Goal: Information Seeking & Learning: Learn about a topic

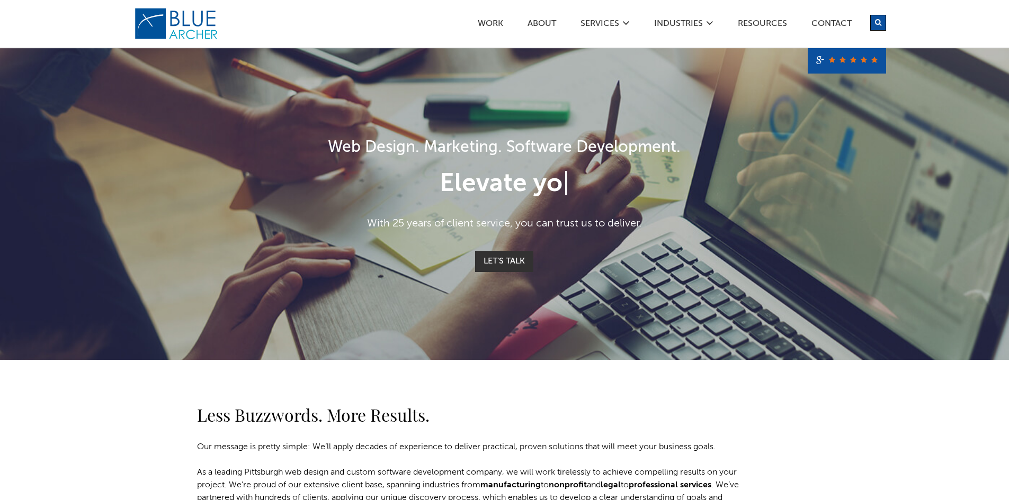
click at [767, 23] on link "Resources" at bounding box center [762, 25] width 50 height 11
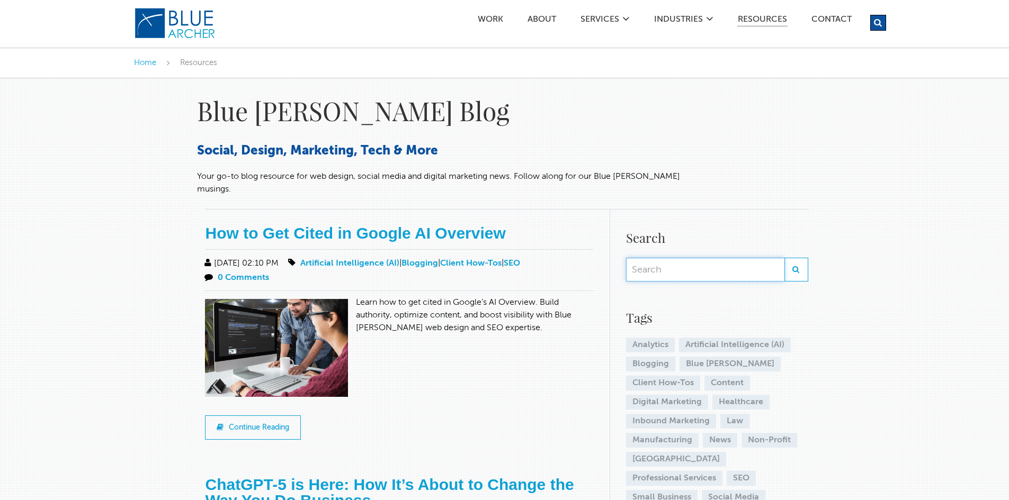
click at [699, 261] on input "text" at bounding box center [705, 270] width 158 height 24
type input "carla rosemarino"
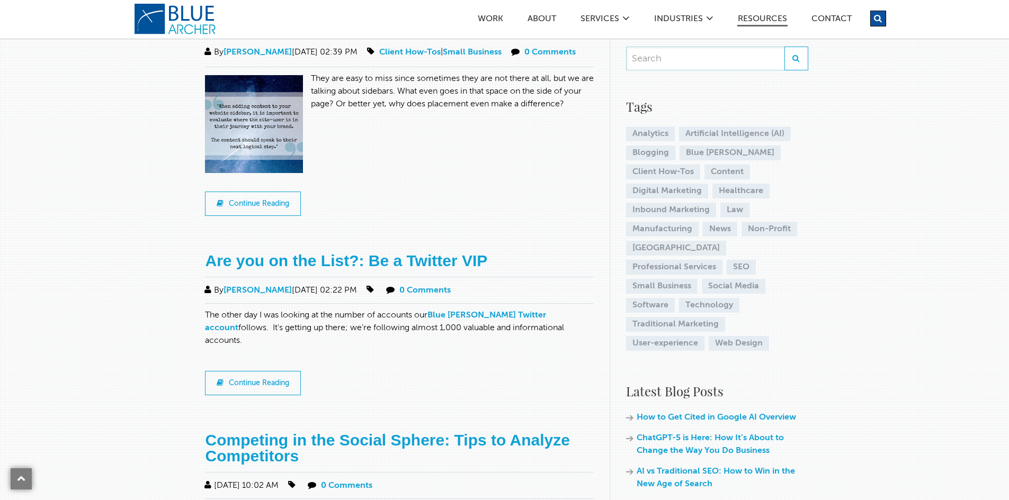
scroll to position [212, 0]
click at [274, 251] on link "Are you on the List?: Be a Twitter VIP" at bounding box center [346, 259] width 282 height 17
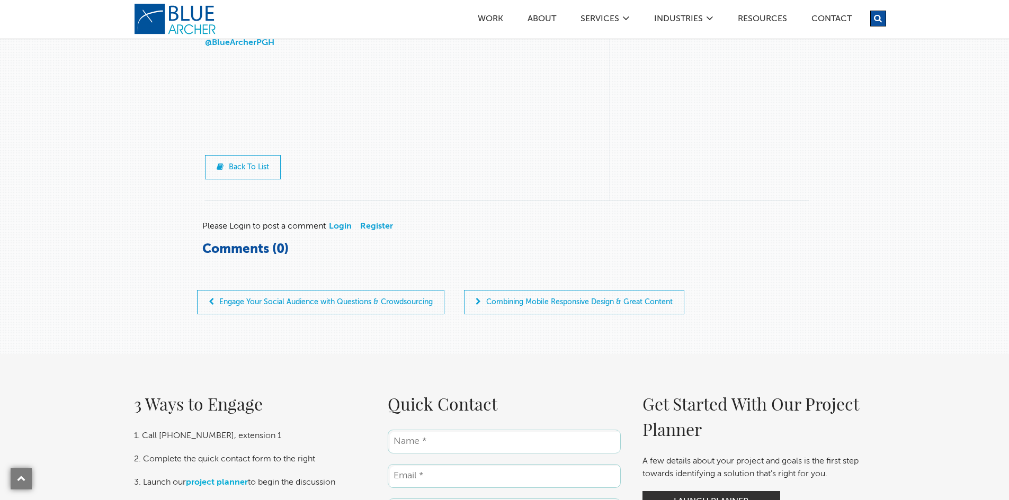
scroll to position [1376, 0]
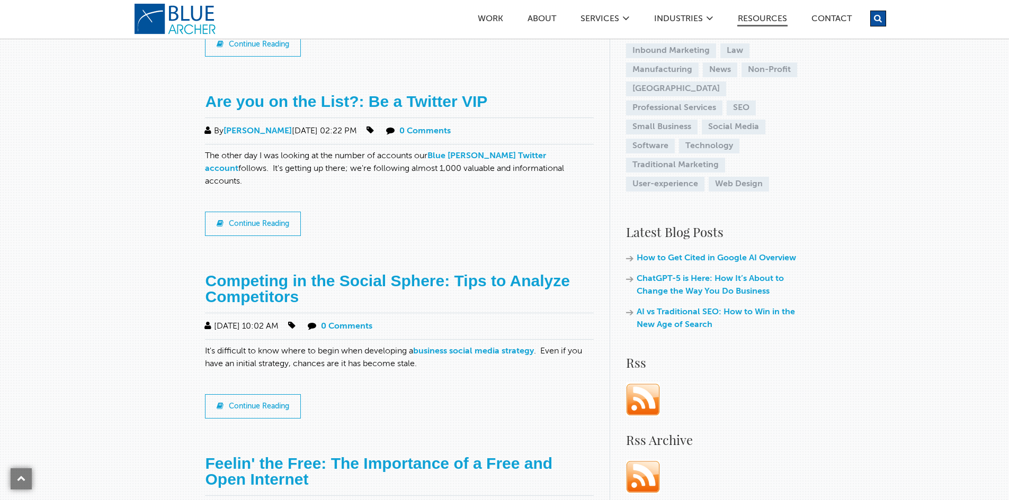
scroll to position [741, 0]
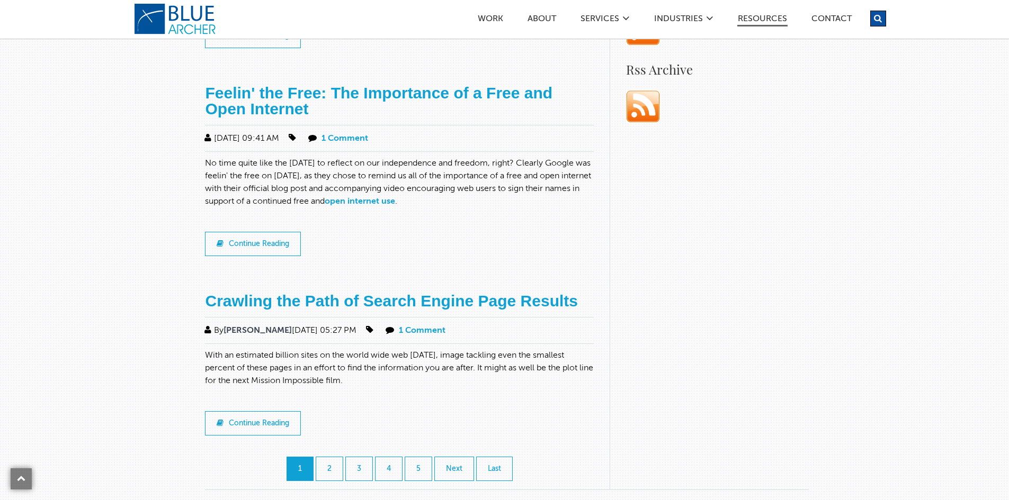
click at [260, 327] on link "Carla Rosemarino" at bounding box center [257, 331] width 68 height 8
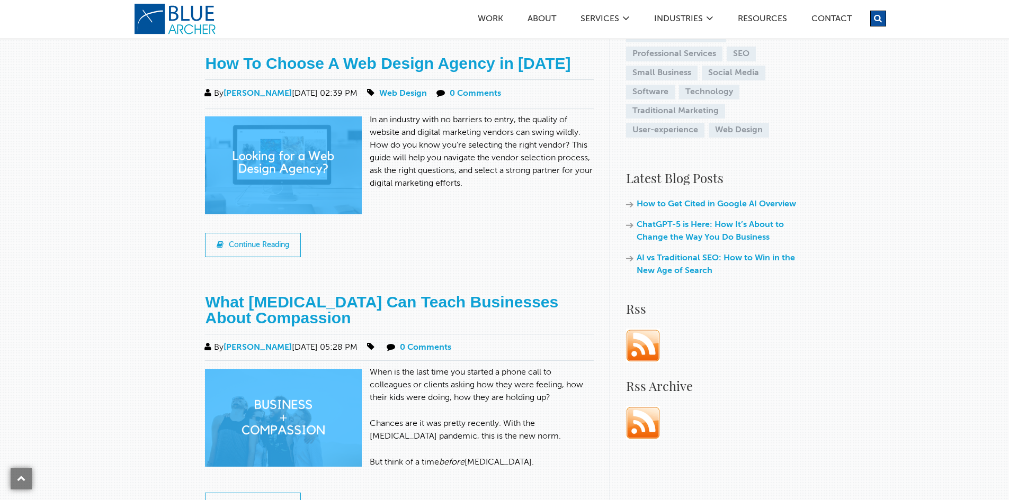
scroll to position [371, 0]
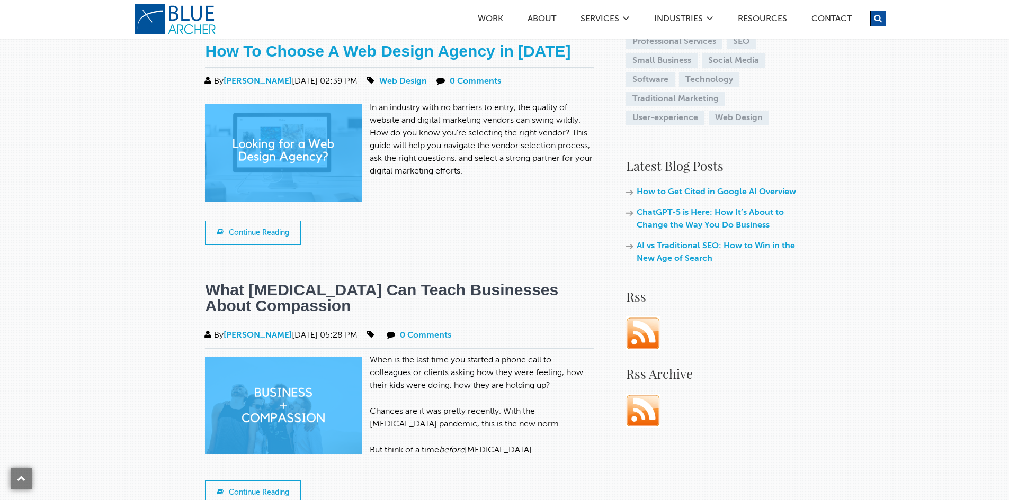
click at [370, 292] on link "What Coronavirus Can Teach Businesses About Compassion" at bounding box center [381, 297] width 353 height 33
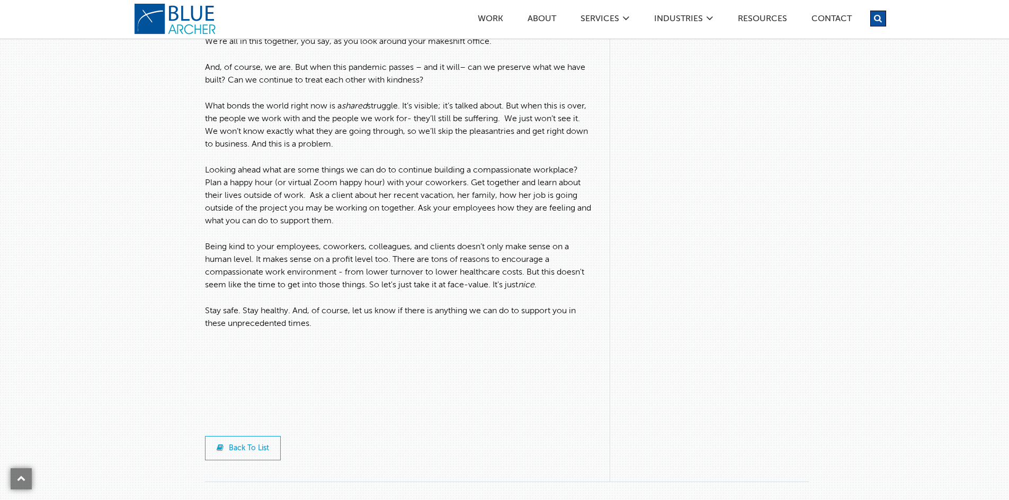
scroll to position [900, 0]
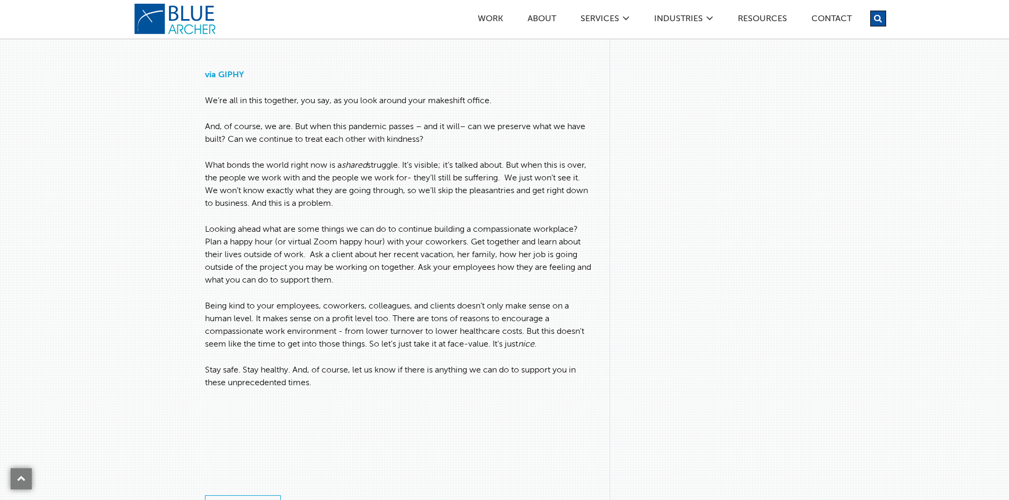
drag, startPoint x: 347, startPoint y: 384, endPoint x: 193, endPoint y: 100, distance: 322.9
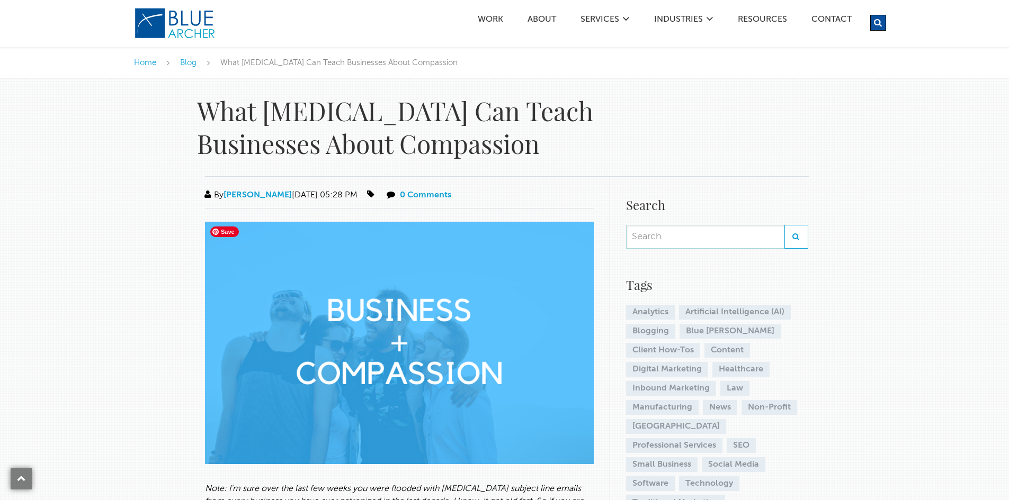
scroll to position [424, 0]
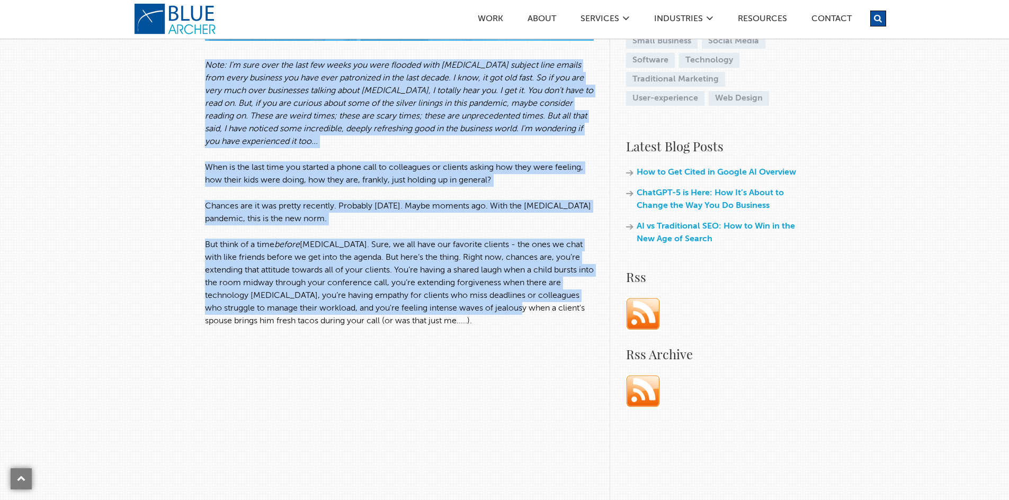
drag, startPoint x: 204, startPoint y: 66, endPoint x: 560, endPoint y: 303, distance: 427.6
click at [560, 303] on div "By Carla Rosemarino 04/01/2020 05:28 PM 0 Comments When is the last time you st…" at bounding box center [403, 385] width 413 height 1265
click at [560, 303] on p "But think of a time before COVID-19. Sure, we all have our favorite clients - t…" at bounding box center [399, 283] width 389 height 89
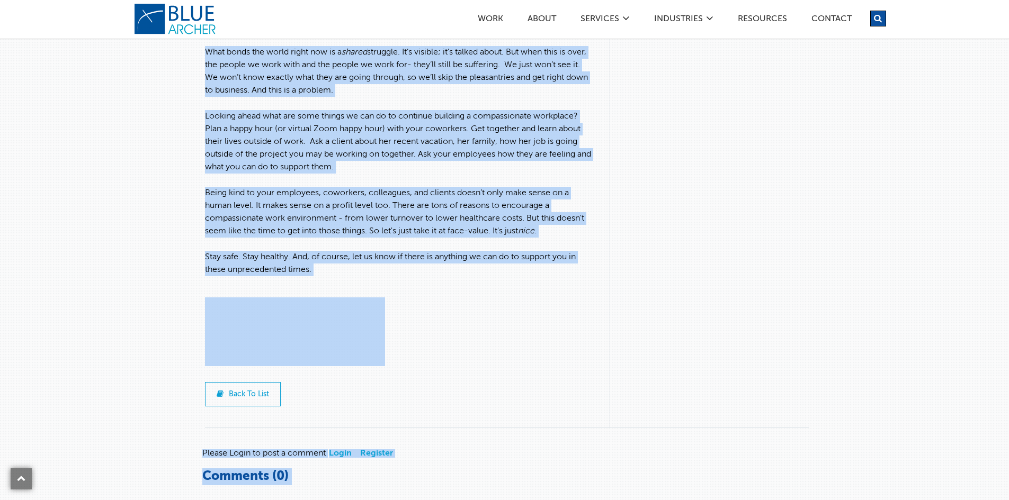
scroll to position [1139, 0]
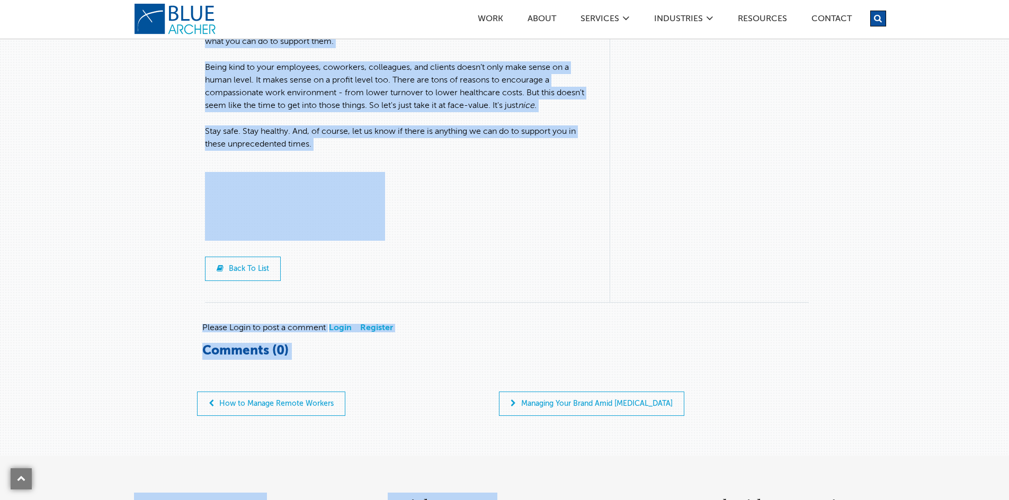
drag, startPoint x: 202, startPoint y: 169, endPoint x: 490, endPoint y: 140, distance: 289.9
copy div "Note: I'm sure over the last few weeks you were flooded with COVID-19 subject l…"
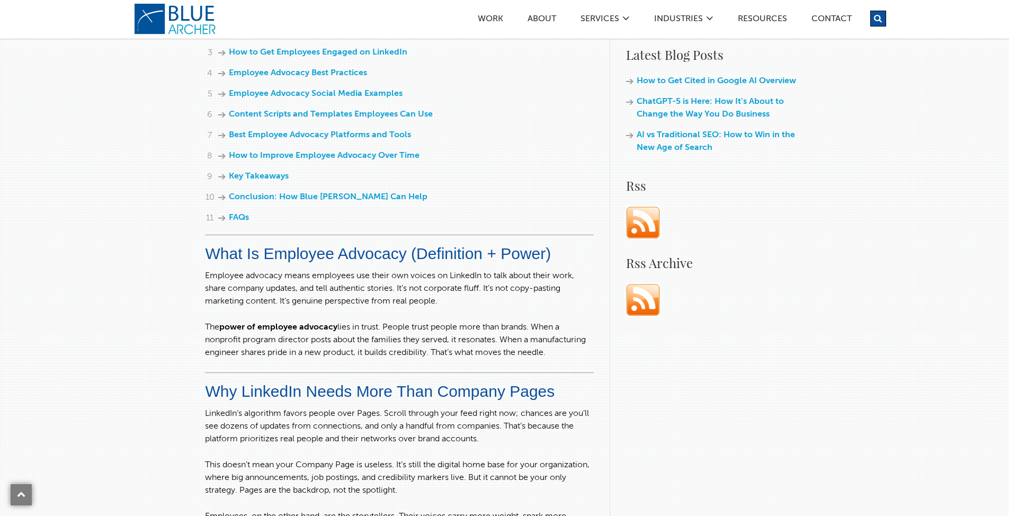
scroll to position [529, 0]
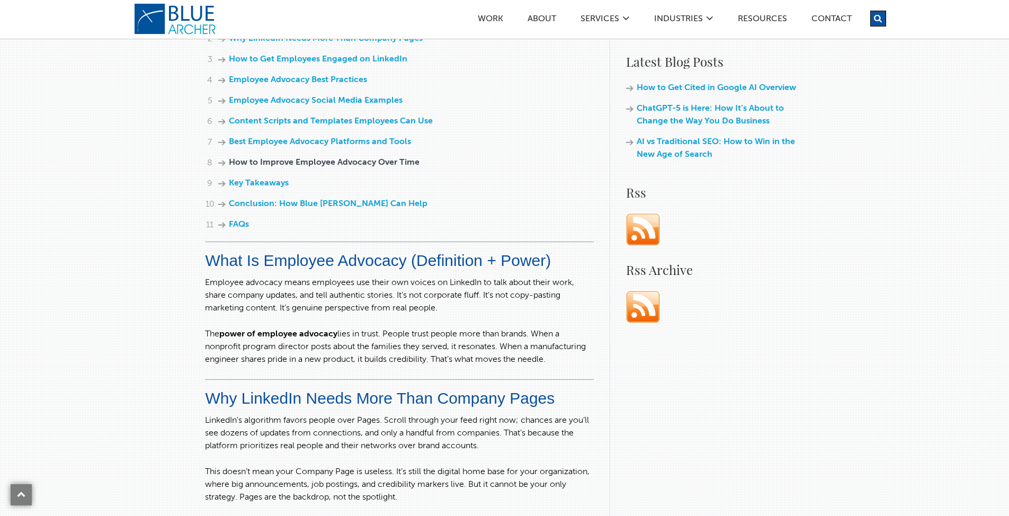
click at [307, 159] on link "How to Improve Employee Advocacy Over Time" at bounding box center [324, 162] width 191 height 8
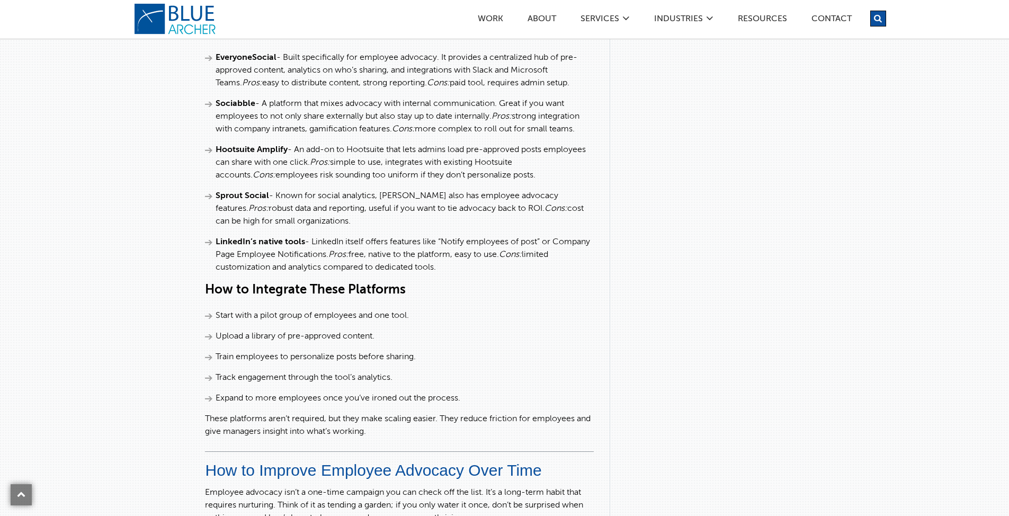
scroll to position [3813, 0]
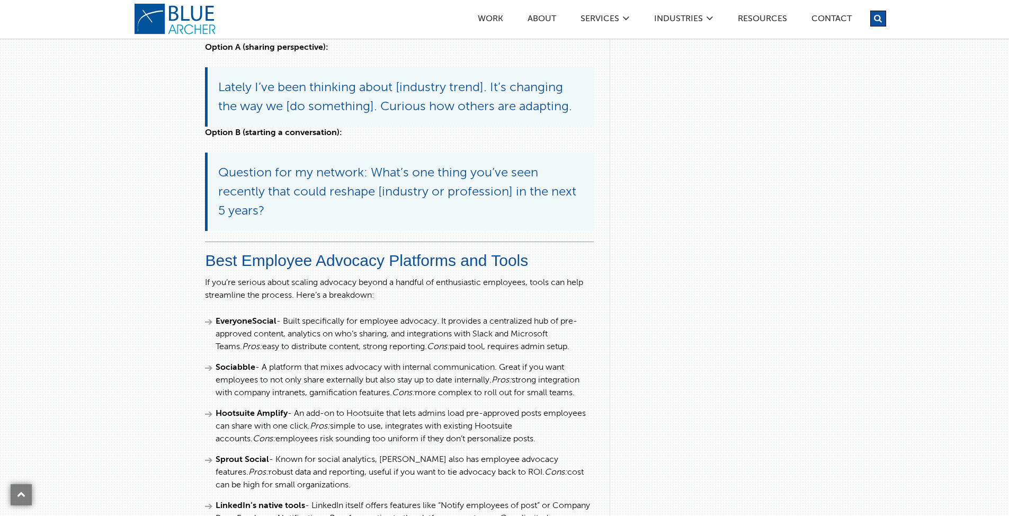
scroll to position [3547, 0]
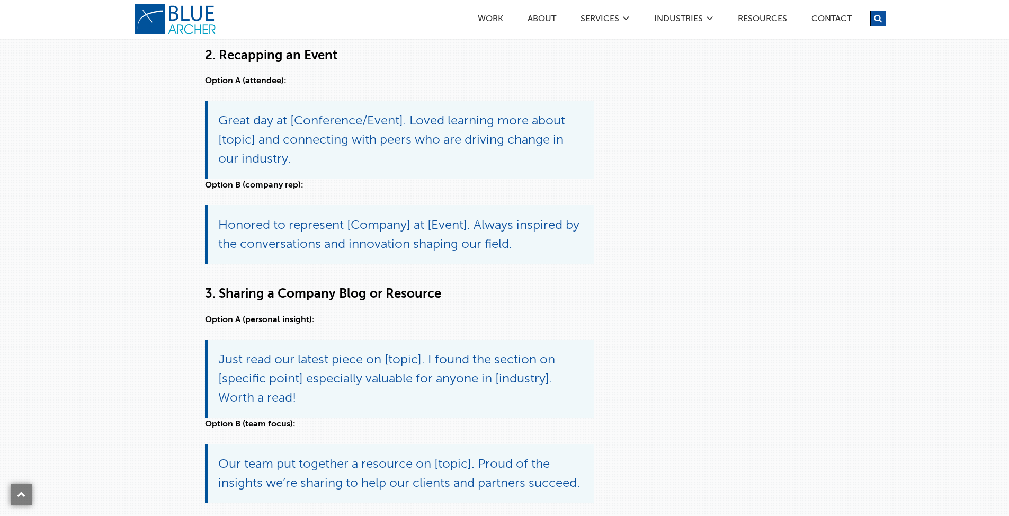
scroll to position [2700, 0]
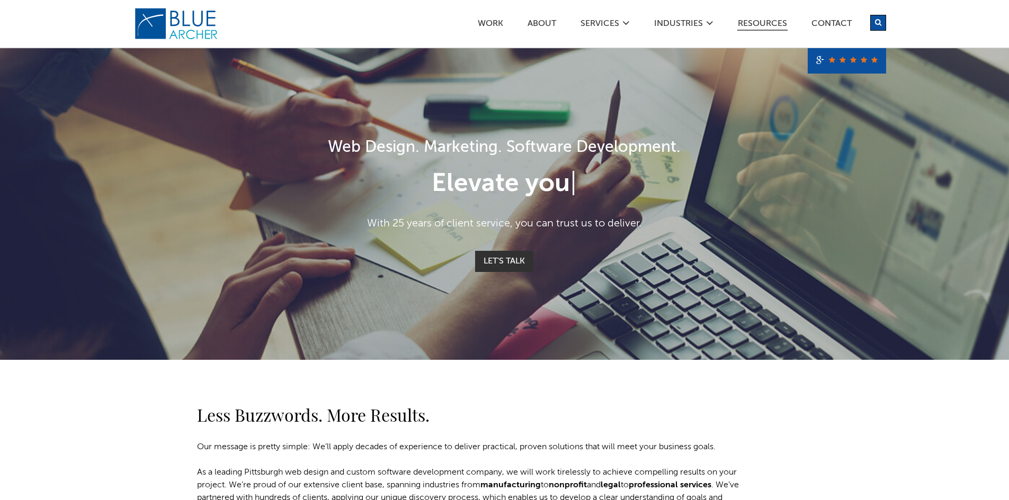
click at [758, 20] on link "Resources" at bounding box center [762, 25] width 50 height 11
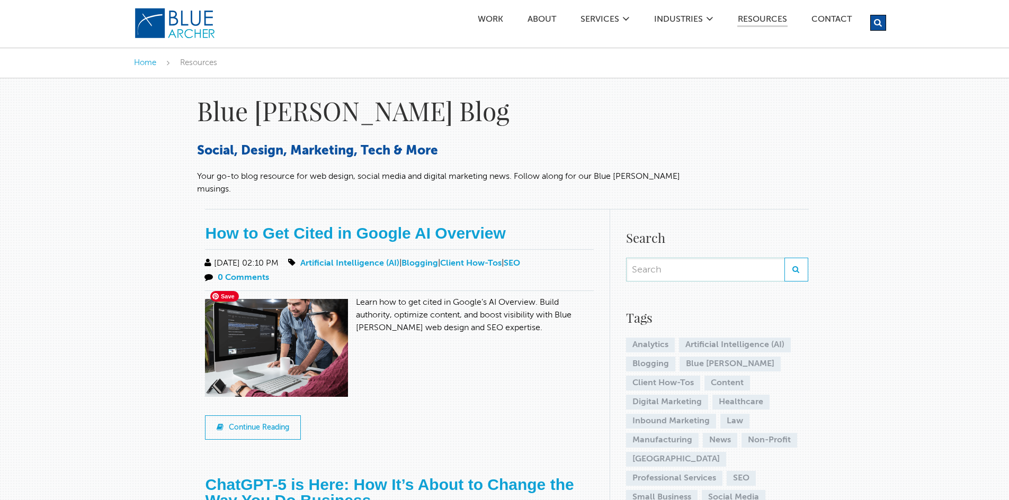
click at [302, 353] on img at bounding box center [280, 352] width 150 height 106
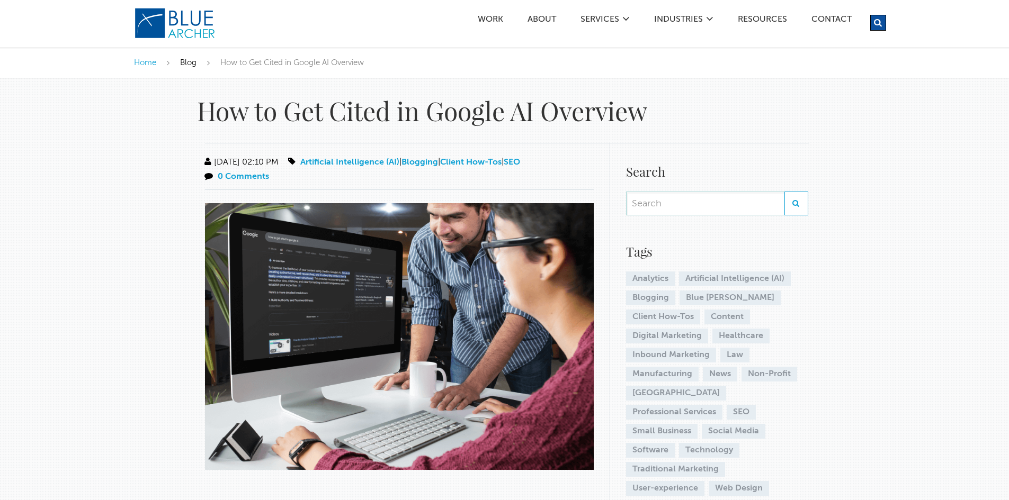
click at [186, 61] on span "Blog" at bounding box center [188, 63] width 16 height 8
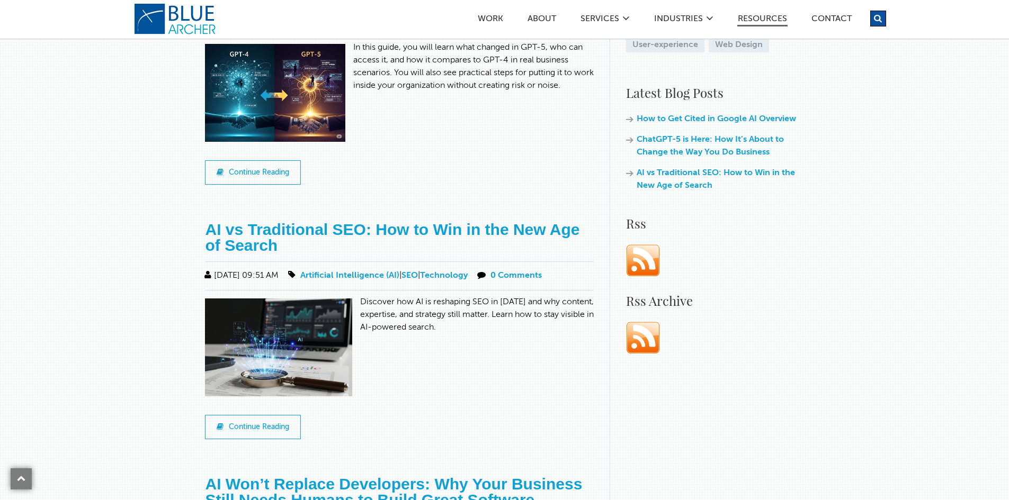
scroll to position [582, 0]
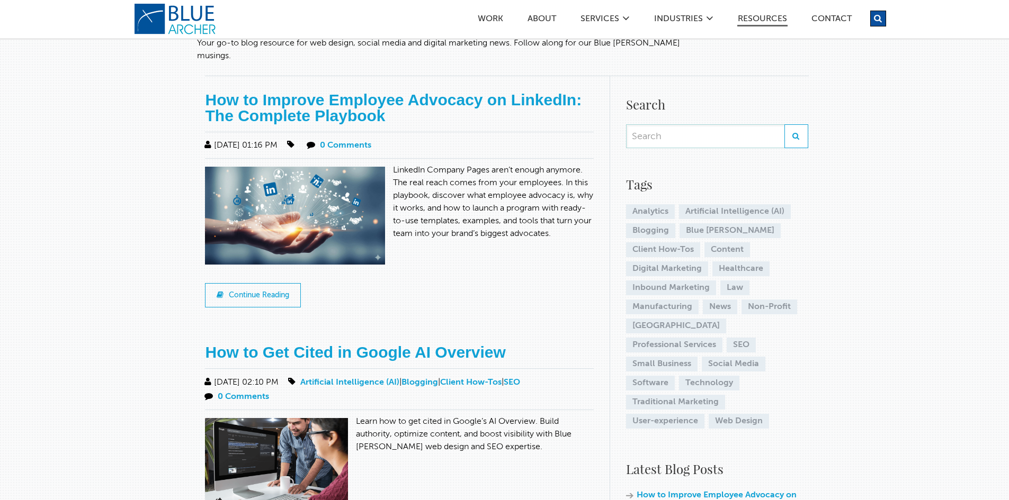
scroll to position [53, 0]
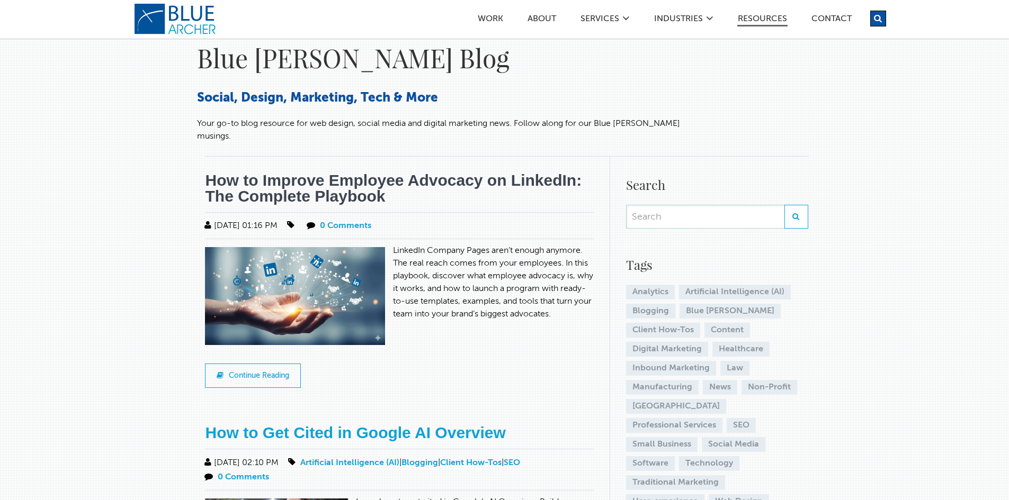
click at [262, 176] on link "How to Improve Employee Advocacy on LinkedIn: The Complete Playbook" at bounding box center [393, 188] width 376 height 33
